Goal: Transaction & Acquisition: Book appointment/travel/reservation

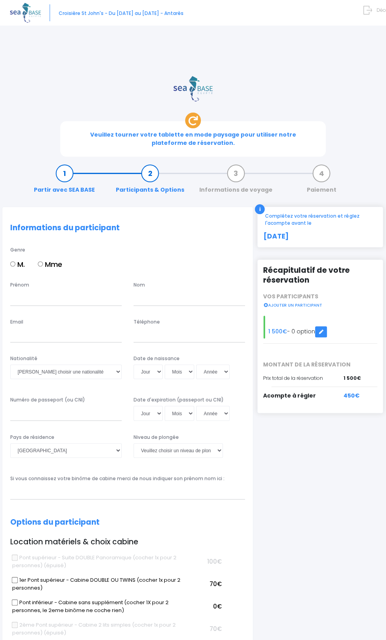
click at [148, 169] on link "Participants & Options" at bounding box center [150, 181] width 76 height 25
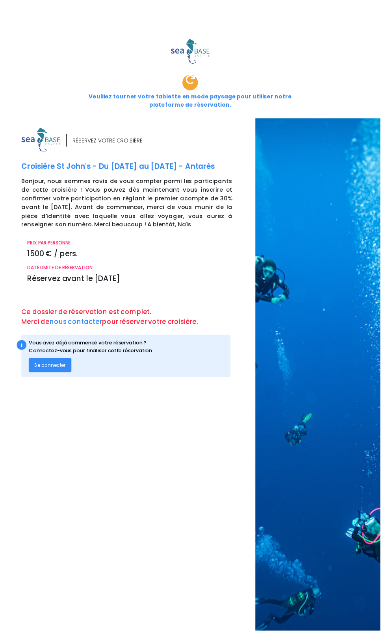
click at [43, 367] on span "Se connecter" at bounding box center [51, 370] width 32 height 7
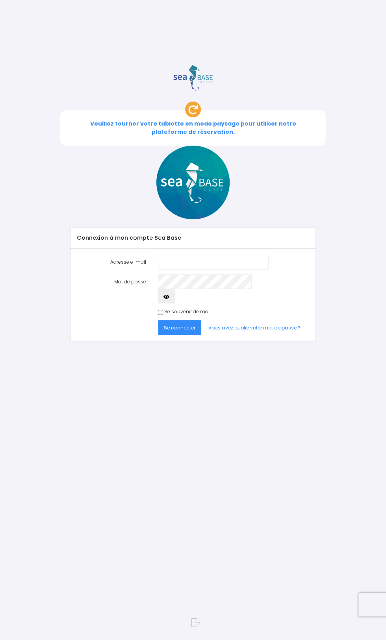
click at [172, 255] on input "Adresse e-mail" at bounding box center [213, 262] width 111 height 15
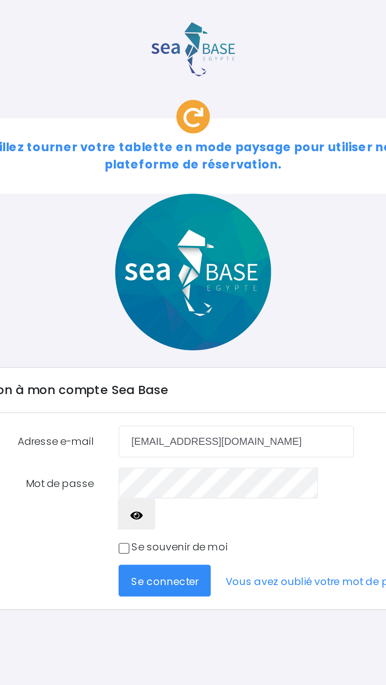
type input "[EMAIL_ADDRESS][DOMAIN_NAME]"
click at [192, 320] on button "Se connecter" at bounding box center [179, 327] width 43 height 15
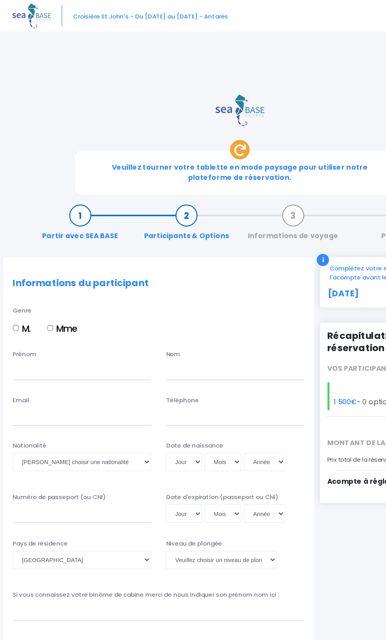
click at [13, 261] on input "M." at bounding box center [12, 263] width 5 height 5
radio input "true"
click at [19, 16] on img at bounding box center [25, 13] width 31 height 20
click at [60, 169] on link "Partir avec SEA BASE" at bounding box center [64, 181] width 69 height 25
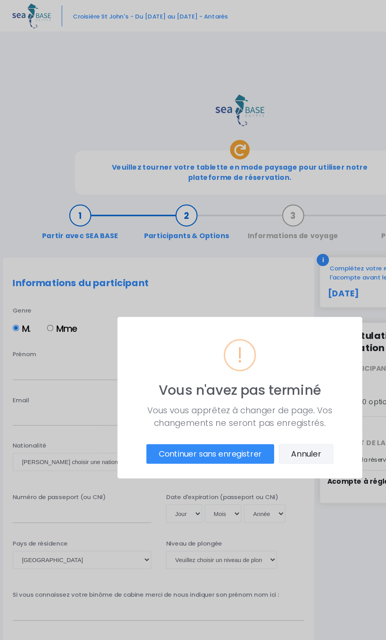
click at [253, 365] on button "Annuler" at bounding box center [246, 366] width 44 height 16
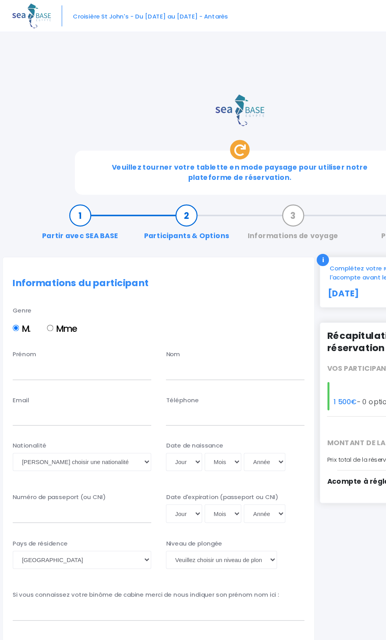
click at [62, 169] on link "Partir avec SEA BASE" at bounding box center [64, 181] width 69 height 25
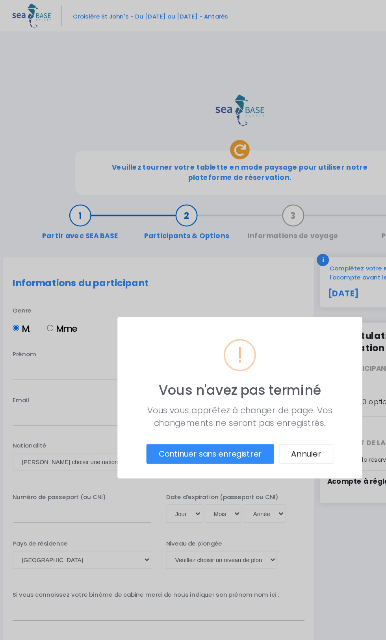
click at [202, 367] on button "Continuer sans enregistrer" at bounding box center [169, 366] width 103 height 16
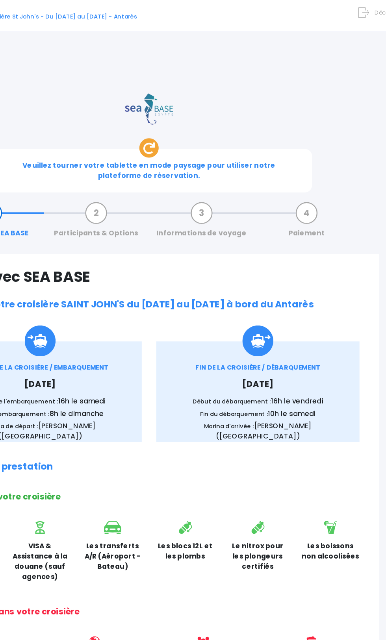
click at [368, 11] on icon at bounding box center [367, 10] width 9 height 12
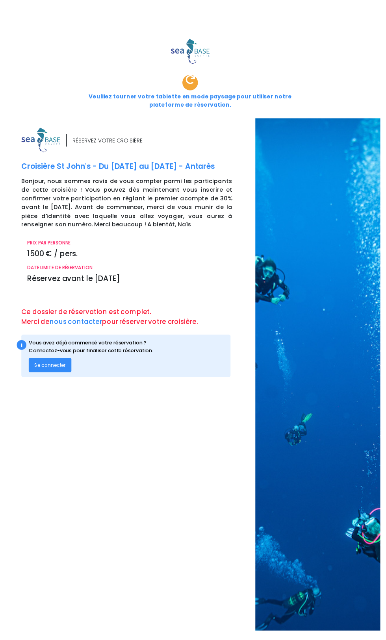
click at [36, 367] on span "Se connecter" at bounding box center [51, 370] width 32 height 7
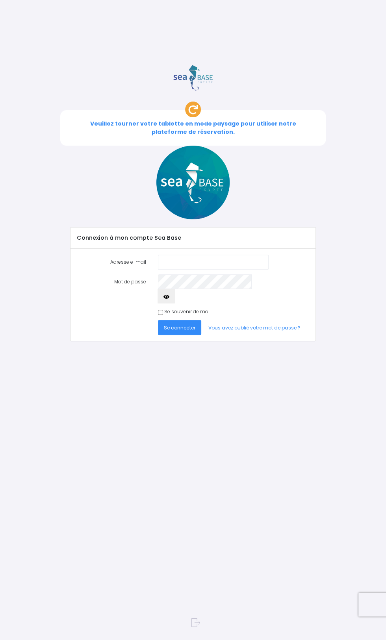
click at [175, 255] on input "Adresse e-mail" at bounding box center [213, 262] width 111 height 15
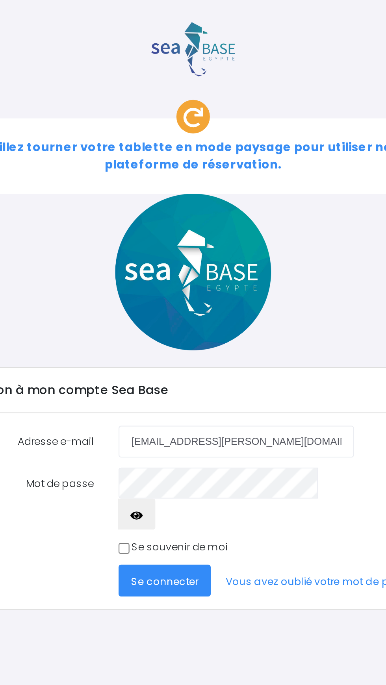
type input "[EMAIL_ADDRESS][PERSON_NAME][DOMAIN_NAME]"
click at [171, 324] on span "Se connecter" at bounding box center [180, 327] width 32 height 7
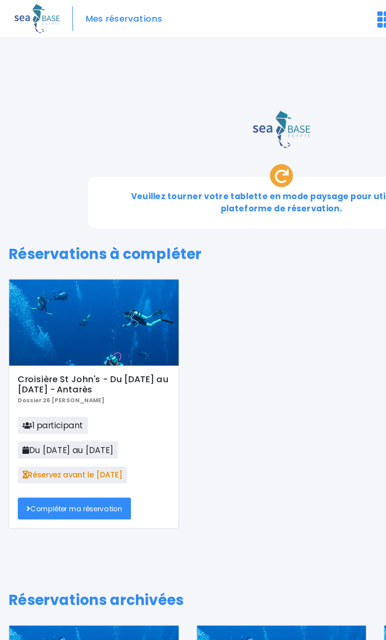
click at [39, 341] on link "Compléter ma réservation" at bounding box center [51, 348] width 78 height 15
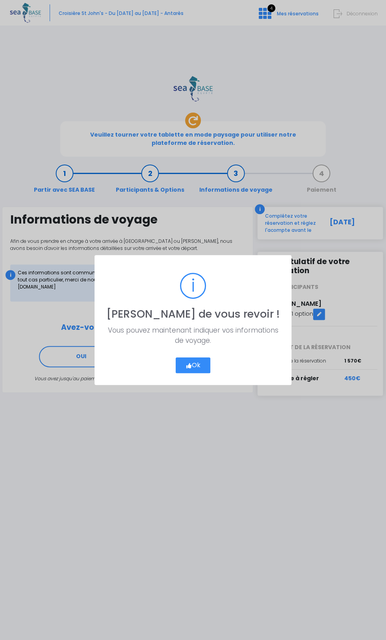
click at [177, 367] on button "Ok" at bounding box center [193, 366] width 35 height 16
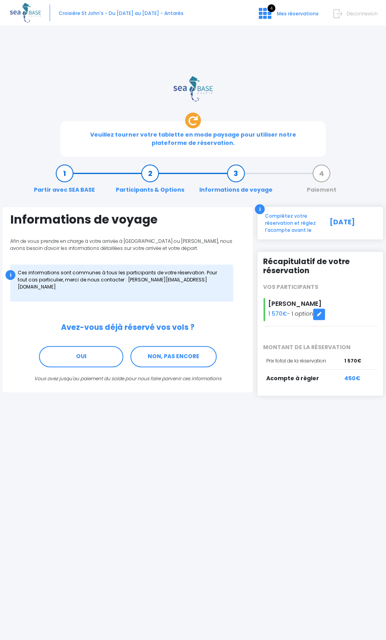
click at [144, 169] on link "Participants & Options" at bounding box center [150, 181] width 76 height 25
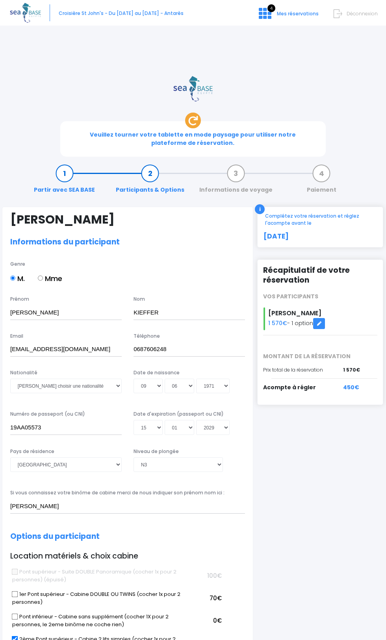
select select "N3"
click at [30, 379] on select "Veuillez choisir une nationalité Afghane Albanaise Algerienne Allemande America…" at bounding box center [65, 386] width 111 height 15
select select "Française"
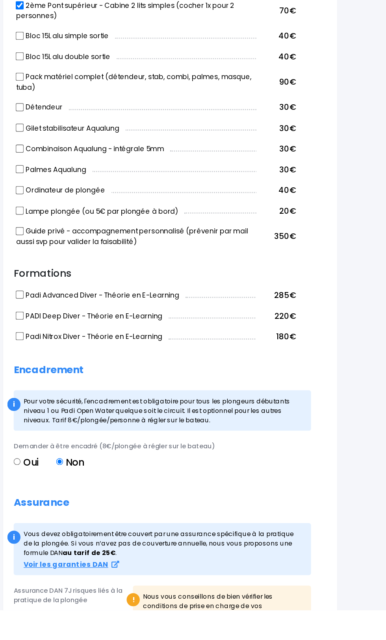
scroll to position [476, 0]
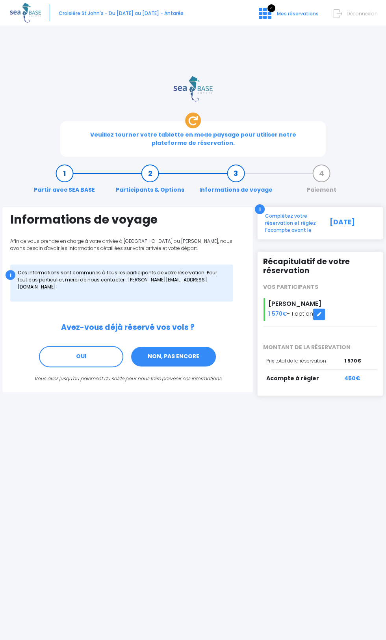
click at [164, 346] on link "NON, PAS ENCORE" at bounding box center [173, 356] width 86 height 21
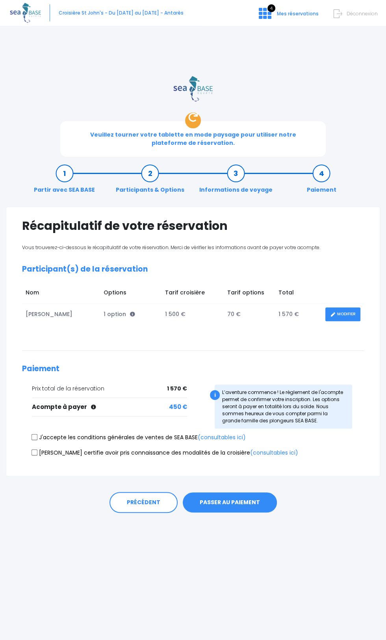
click at [35, 434] on input "J'accepte les conditions générales de ventes de SEA BASE (consultables ici)" at bounding box center [35, 437] width 6 height 6
checkbox input "true"
click at [35, 450] on input "Je certifie avoir pris connaissance des modalités de la croisière (consultables…" at bounding box center [35, 453] width 6 height 6
checkbox input "true"
click at [251, 493] on button "PASSER AU PAIEMENT" at bounding box center [230, 503] width 94 height 20
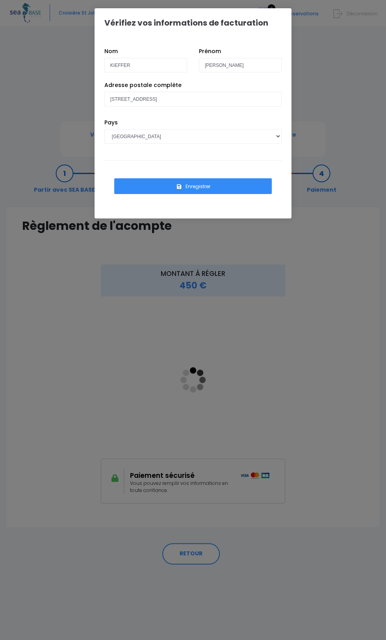
click at [142, 189] on button "Enregistrer" at bounding box center [193, 186] width 158 height 16
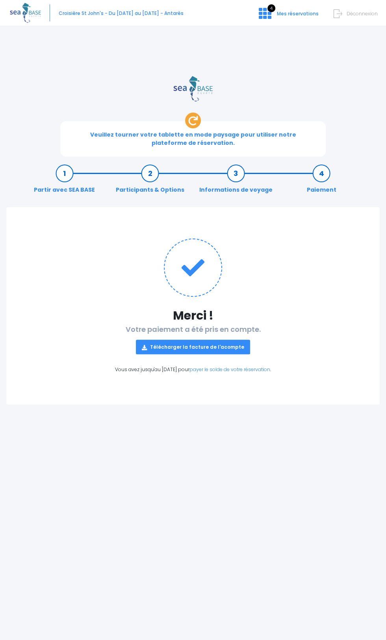
click at [158, 340] on link "Télécharger la facture de l'acompte" at bounding box center [193, 347] width 114 height 15
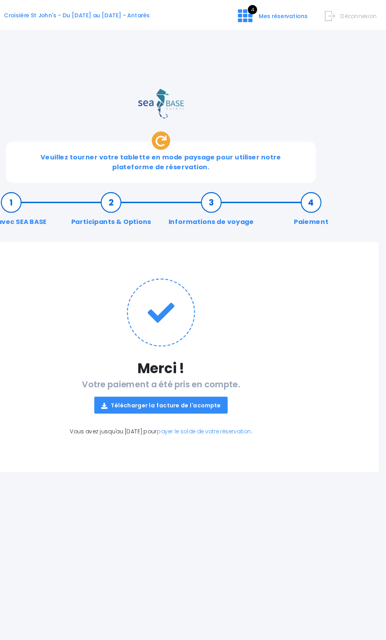
click at [336, 15] on icon at bounding box center [338, 14] width 9 height 12
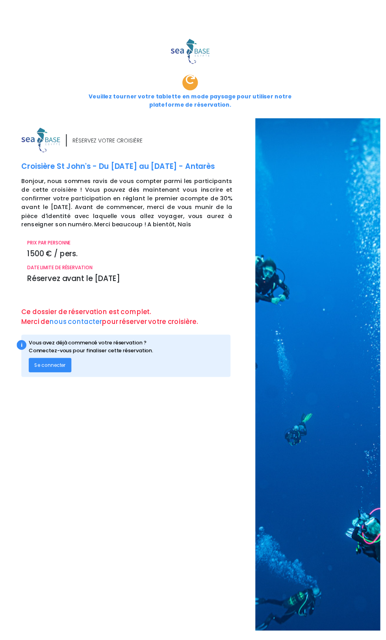
click at [44, 367] on span "Se connecter" at bounding box center [51, 370] width 32 height 7
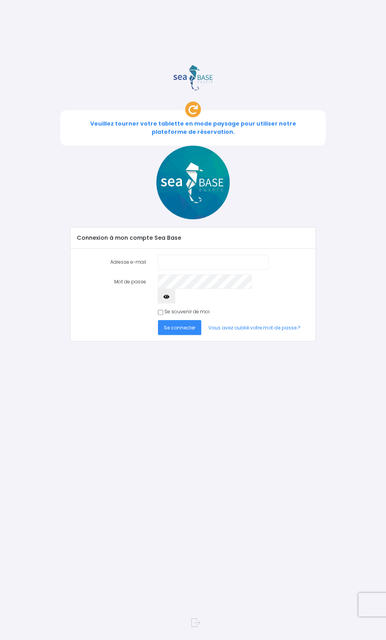
click at [182, 255] on input "Adresse e-mail" at bounding box center [213, 262] width 111 height 15
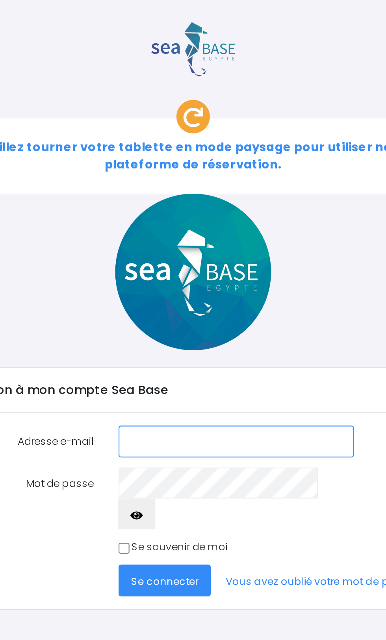
type input "enzokief@hotmail.fr"
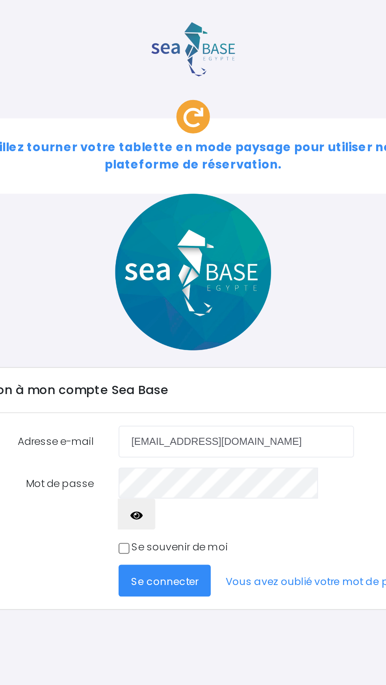
click at [187, 324] on span "Se connecter" at bounding box center [180, 327] width 32 height 7
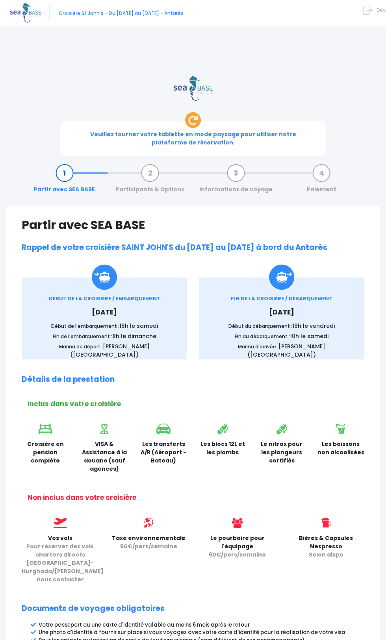
scroll to position [0, 0]
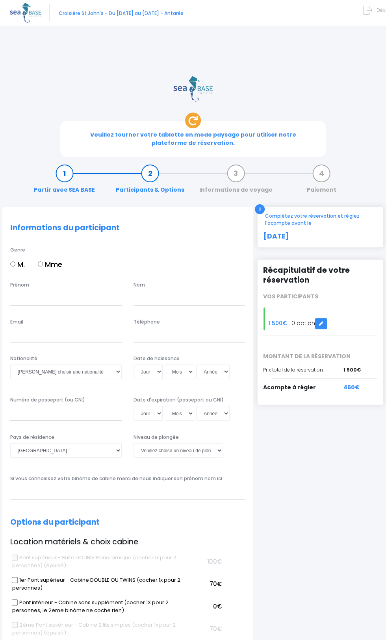
click at [12, 261] on input "M." at bounding box center [12, 263] width 5 height 5
radio input "true"
click at [63, 291] on input "Prénom" at bounding box center [65, 298] width 111 height 15
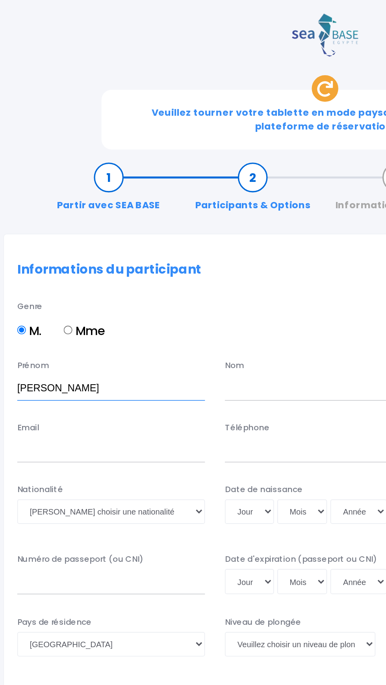
type input "Enzo"
click at [143, 291] on input "text" at bounding box center [188, 298] width 111 height 15
type input "KIEFFER"
click at [56, 328] on input "Email" at bounding box center [65, 335] width 111 height 15
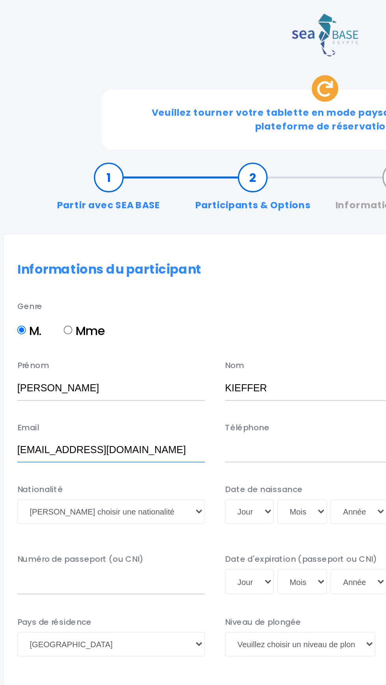
type input "enzokief@hotmail.fr"
click at [146, 328] on input "Téléphone" at bounding box center [188, 335] width 111 height 15
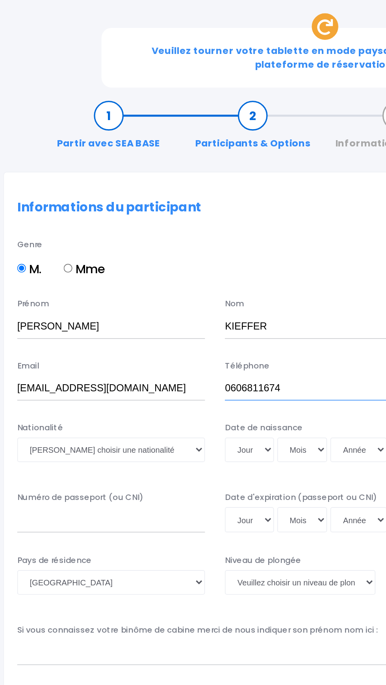
type input "0606811674"
click at [36, 365] on select "Veuillez choisir une nationalité Afghane Albanaise Algerienne Allemande America…" at bounding box center [65, 372] width 111 height 15
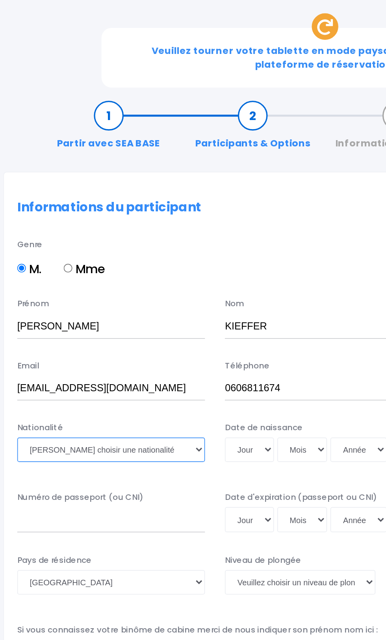
select select "Française"
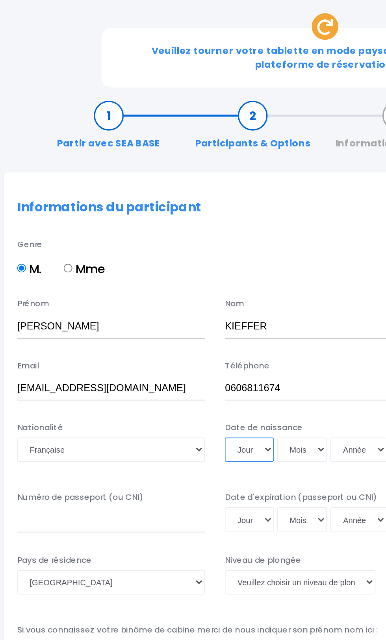
click at [155, 365] on select "Jour 01 02 03 04 05 06 07 08 09 10 11 12 13 14 15 16 17 18 19 20 21 22 23 24 25…" at bounding box center [147, 372] width 29 height 15
select select "31"
click at [187, 365] on select "Mois 01 02 03 04 05 06 07 08 09 10 11 12" at bounding box center [180, 372] width 30 height 15
select select "12"
click at [215, 365] on select "Année 2045 2044 2043 2042 2041 2040 2039 2038 2037 2036 2035 2034 2033 2032 203…" at bounding box center [212, 372] width 33 height 15
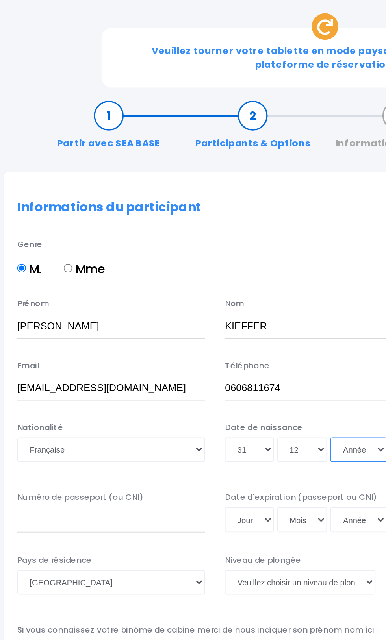
select select "2000"
type input "2000-12-31"
click at [21, 406] on input "Numéro de passeport (ou CNI)" at bounding box center [65, 413] width 111 height 15
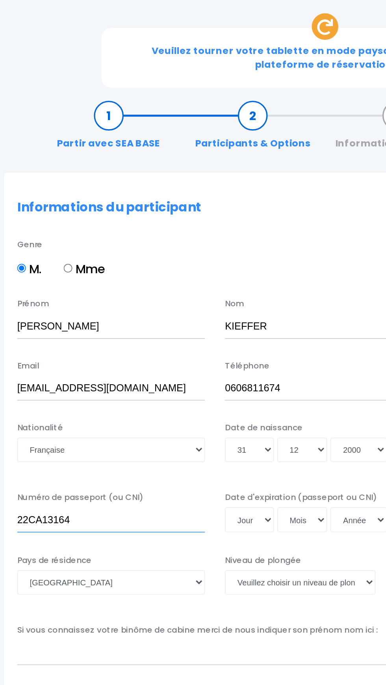
type input "22CA13164"
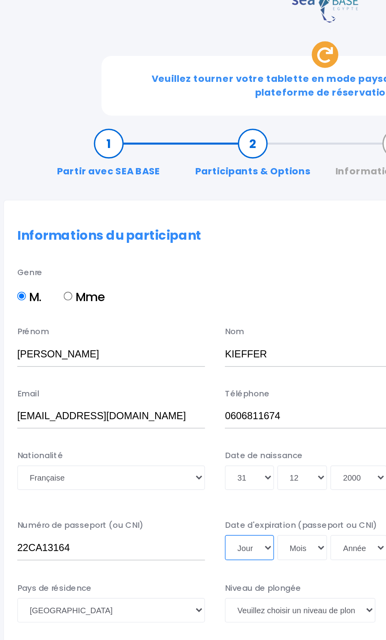
click at [157, 406] on select "Jour 01 02 03 04 05 06 07 08 09 10 11 12 13 14 15 16 17 18 19 20 21 22 23 24 25…" at bounding box center [147, 413] width 29 height 15
select select "07"
click at [188, 406] on select "Mois 01 02 03 04 05 06 07 08 09 10 11 12" at bounding box center [180, 413] width 30 height 15
select select "03"
click at [219, 406] on select "Année 2045 2044 2043 2042 2041 2040 2039 2038 2037 2036 2035 2034 2033 2032 203…" at bounding box center [212, 413] width 33 height 15
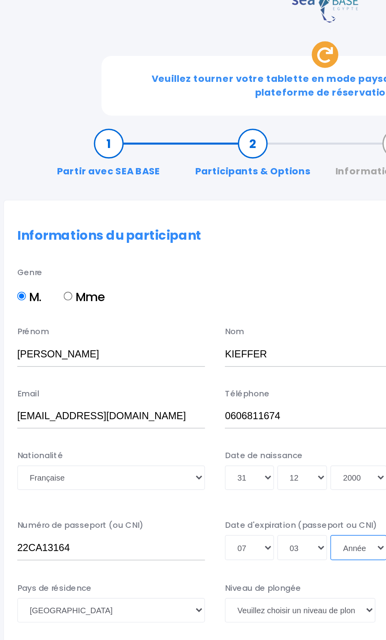
select select "2032"
type input "2032-03-07"
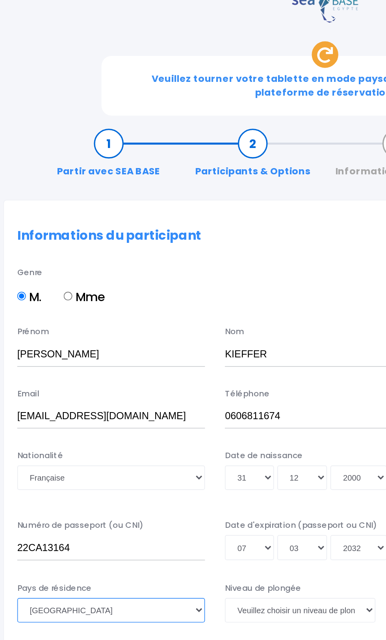
click at [107, 443] on select "Afghanistan Afrique du Sud Albanie Algérie Allemagne Andorre Angola Anguilla An…" at bounding box center [65, 450] width 111 height 15
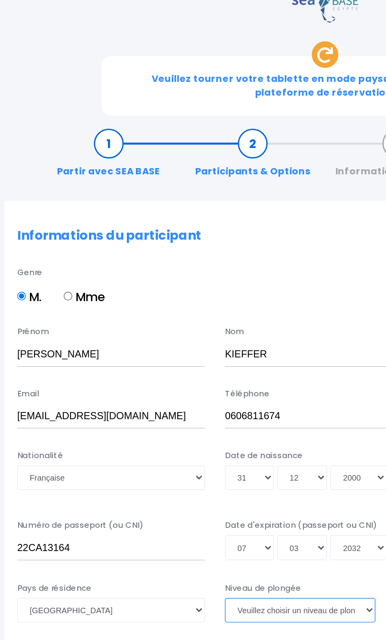
click at [198, 443] on select "Veuillez choisir un niveau de plongée Non plongeur Junior OW diver Adventure OW…" at bounding box center [177, 450] width 89 height 15
select select "N3"
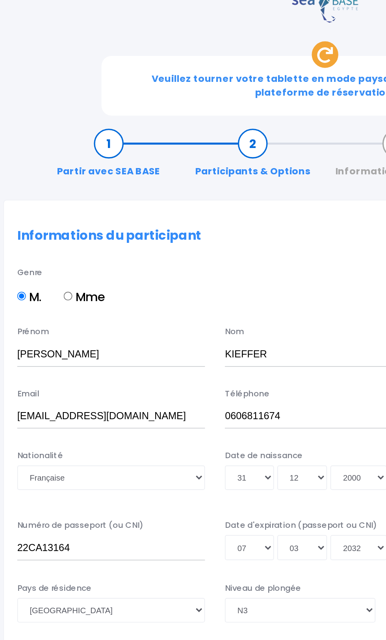
click at [174, 485] on input "text" at bounding box center [127, 492] width 235 height 15
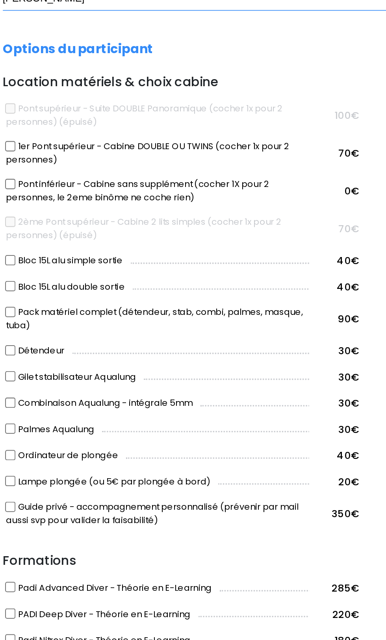
scroll to position [461, 0]
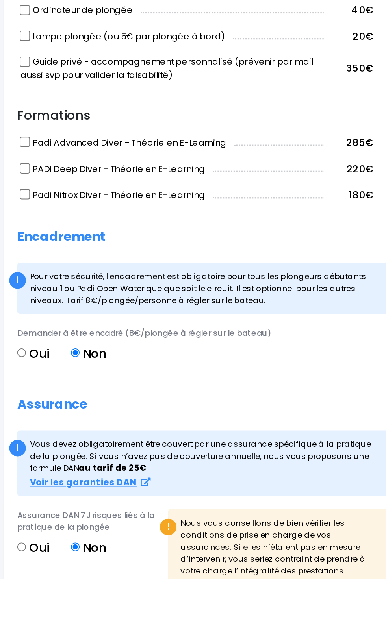
type input "Alain"
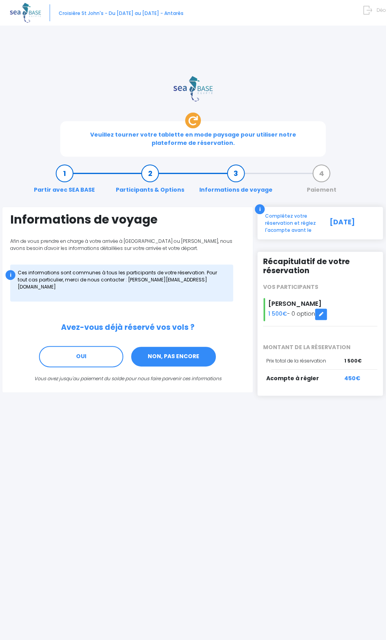
click at [167, 346] on link "NON, PAS ENCORE" at bounding box center [173, 356] width 86 height 21
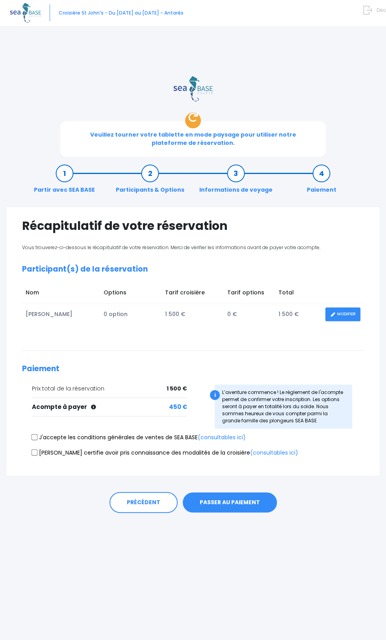
click at [33, 434] on input "J'accepte les conditions générales de ventes de SEA BASE (consultables ici)" at bounding box center [35, 437] width 6 height 6
checkbox input "true"
click at [35, 450] on input "Je certifie avoir pris connaissance des modalités de la croisière (consultables…" at bounding box center [35, 453] width 6 height 6
checkbox input "true"
click at [251, 493] on button "PASSER AU PAIEMENT" at bounding box center [230, 503] width 94 height 20
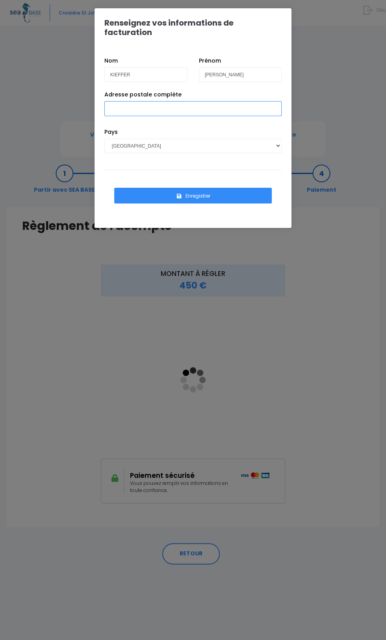
click at [268, 101] on input "Adresse postale complète" at bounding box center [192, 108] width 177 height 15
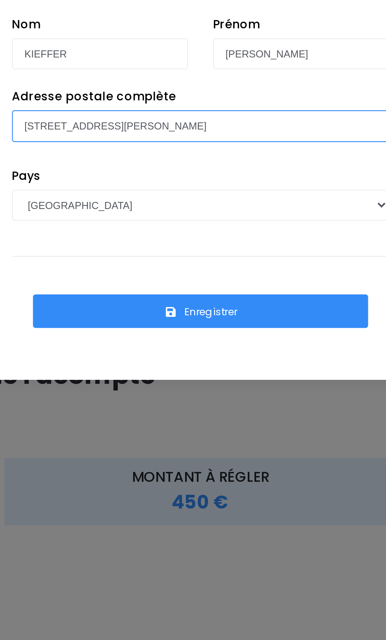
type input "[STREET_ADDRESS][PERSON_NAME]"
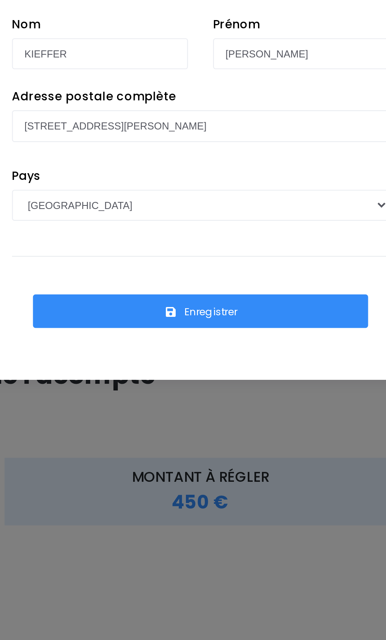
click at [229, 188] on button "Enregistrer" at bounding box center [193, 196] width 158 height 16
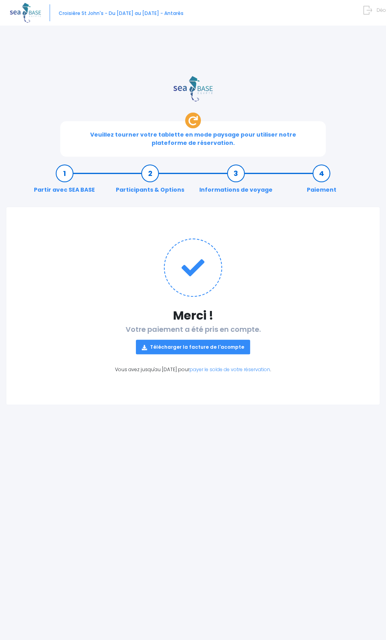
click at [217, 340] on link "Télécharger la facture de l'acompte" at bounding box center [193, 347] width 114 height 15
